Goal: Task Accomplishment & Management: Use online tool/utility

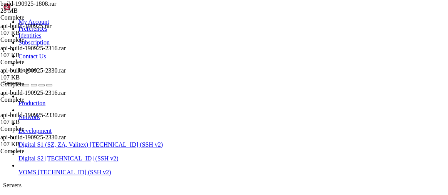
scroll to position [47557, 0]
click at [43, 155] on span "Digital S2" at bounding box center [30, 158] width 25 height 7
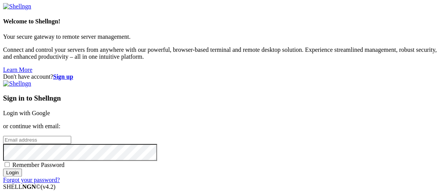
click at [50, 110] on link "Login with Google" at bounding box center [26, 113] width 47 height 7
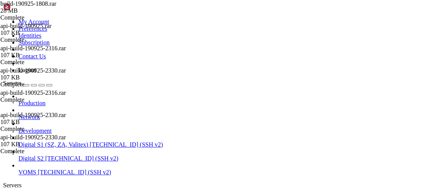
drag, startPoint x: 234, startPoint y: 735, endPoint x: 192, endPoint y: 737, distance: 42.4
copy x-row "[TECHNICAL_ID]"
